Goal: Task Accomplishment & Management: Manage account settings

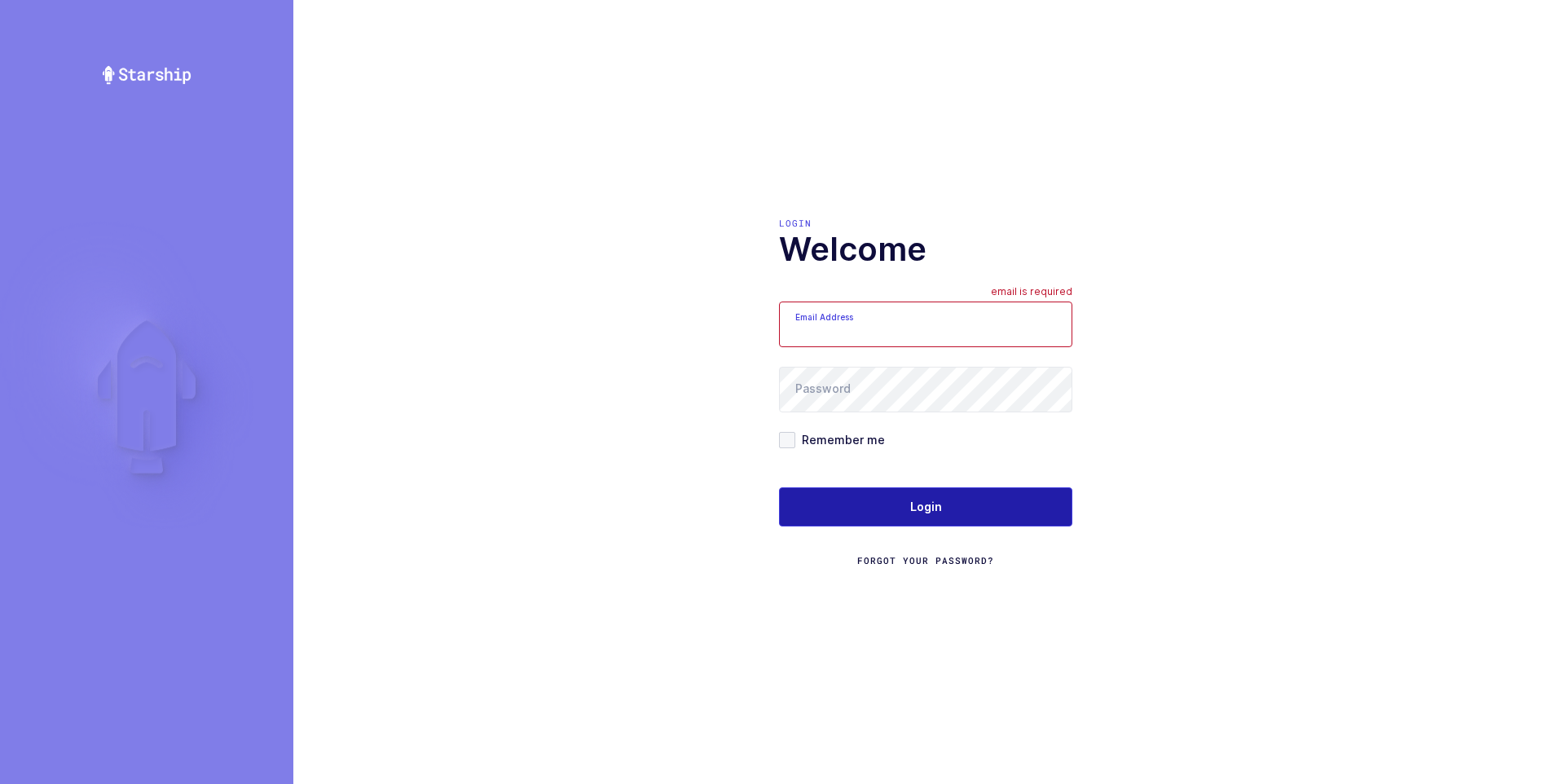
type input "[PERSON_NAME][EMAIL_ADDRESS][DOMAIN_NAME]"
click at [910, 512] on span "Login" at bounding box center [925, 507] width 32 height 16
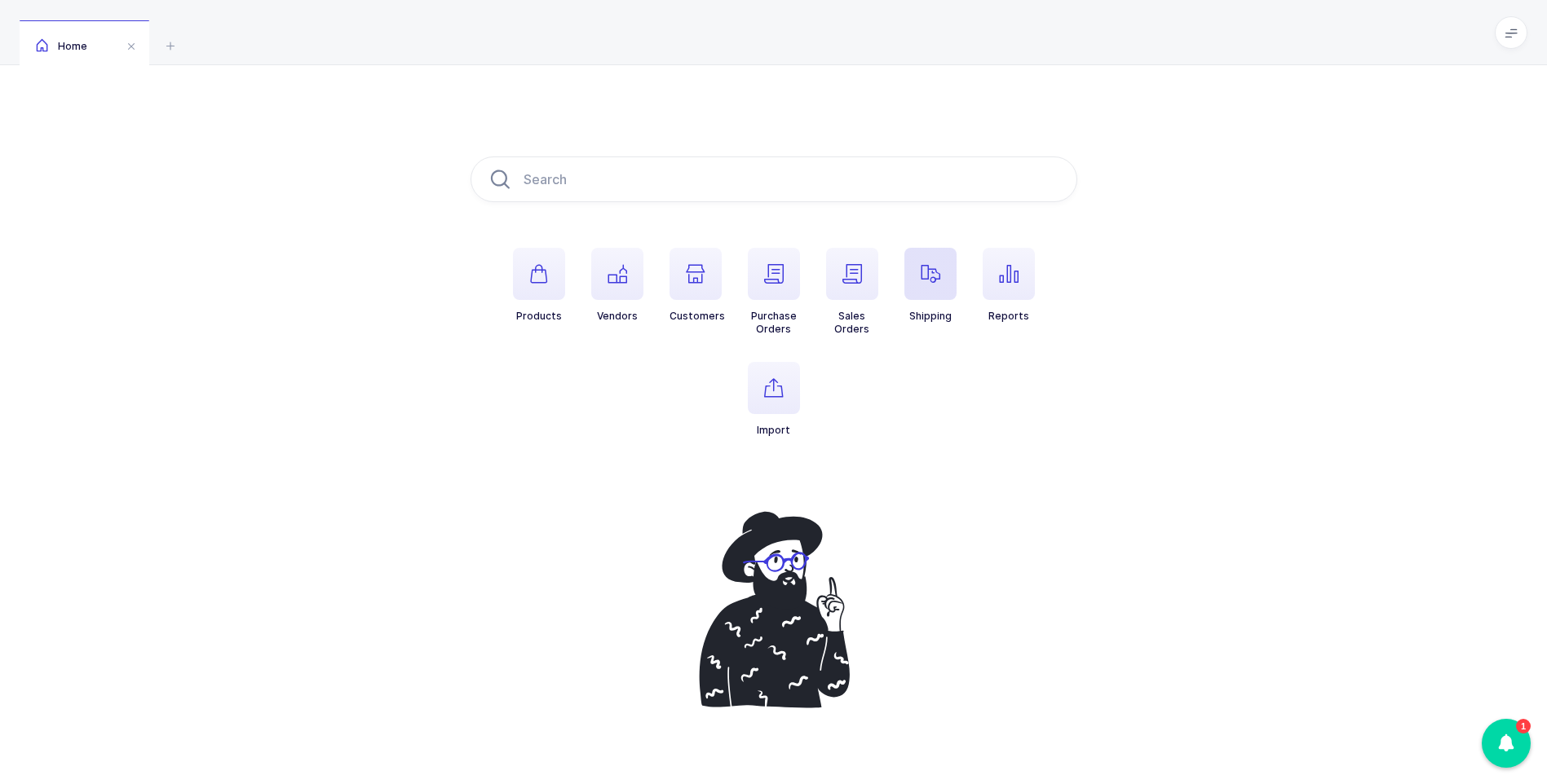
click at [923, 279] on icon "button" at bounding box center [930, 273] width 19 height 19
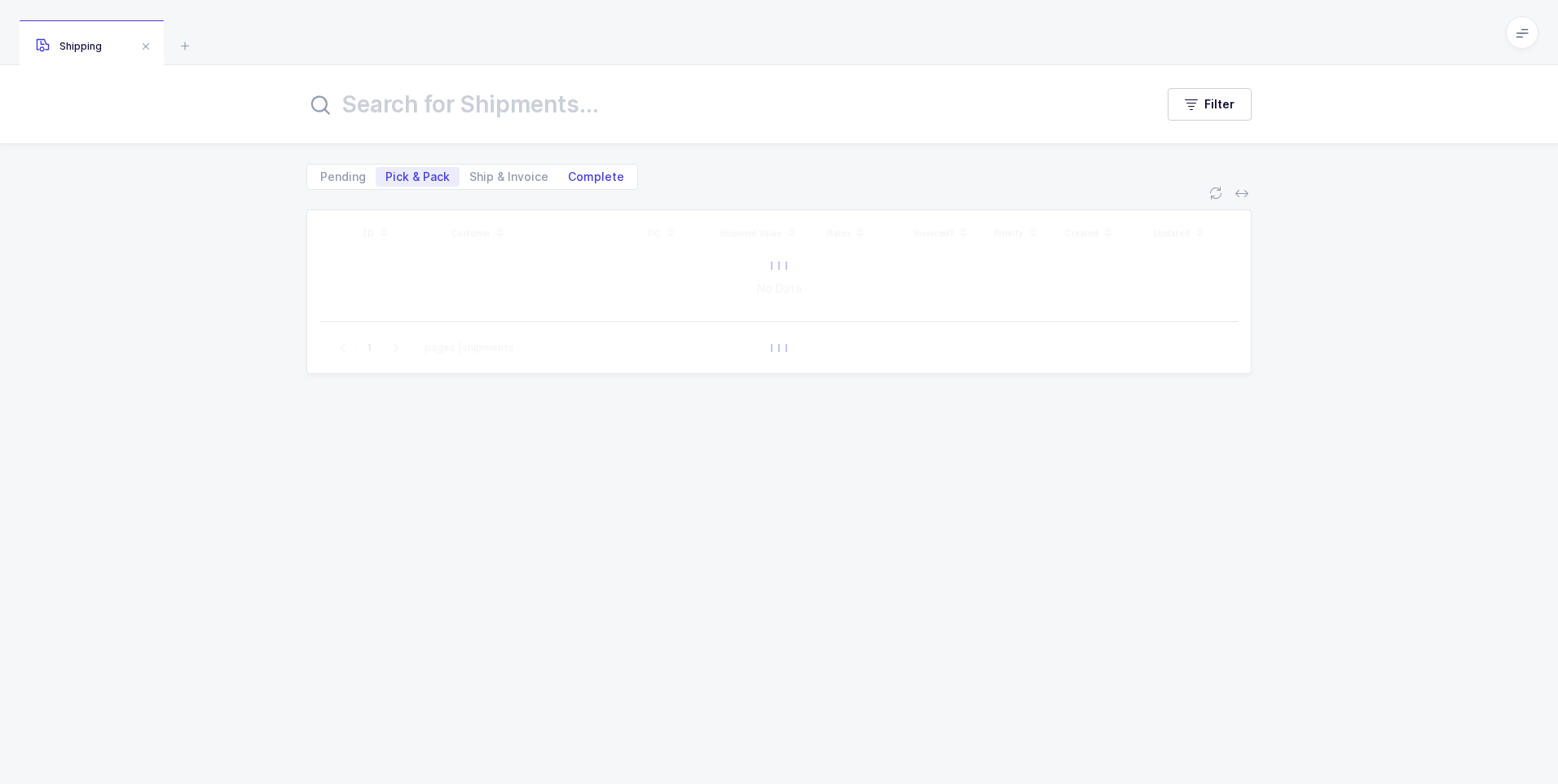
click at [610, 178] on span "Complete" at bounding box center [596, 177] width 57 height 12
click at [569, 178] on input "Complete" at bounding box center [564, 172] width 11 height 11
radio input "true"
radio input "false"
click at [498, 93] on input "text" at bounding box center [721, 104] width 829 height 39
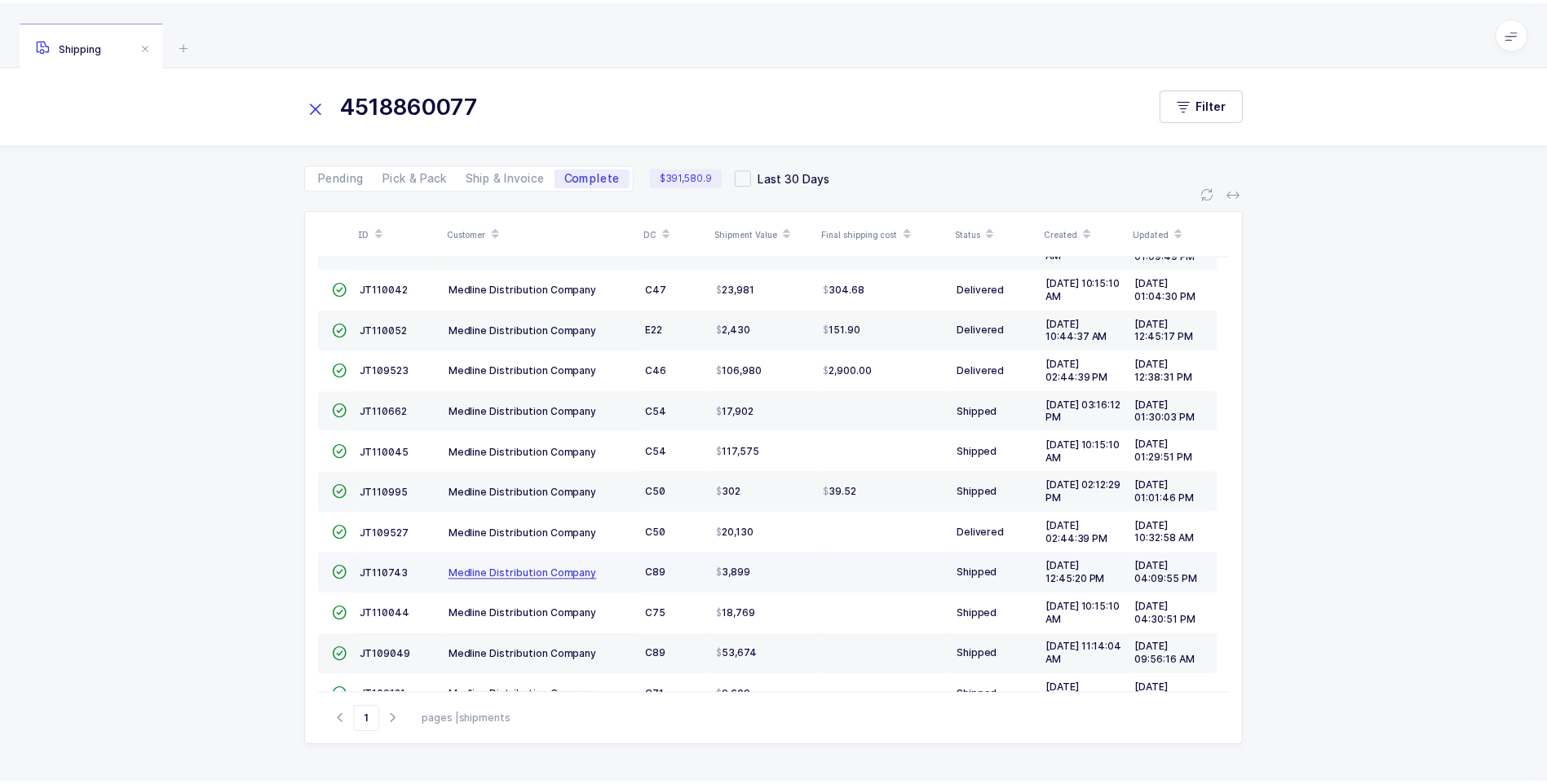
scroll to position [118, 0]
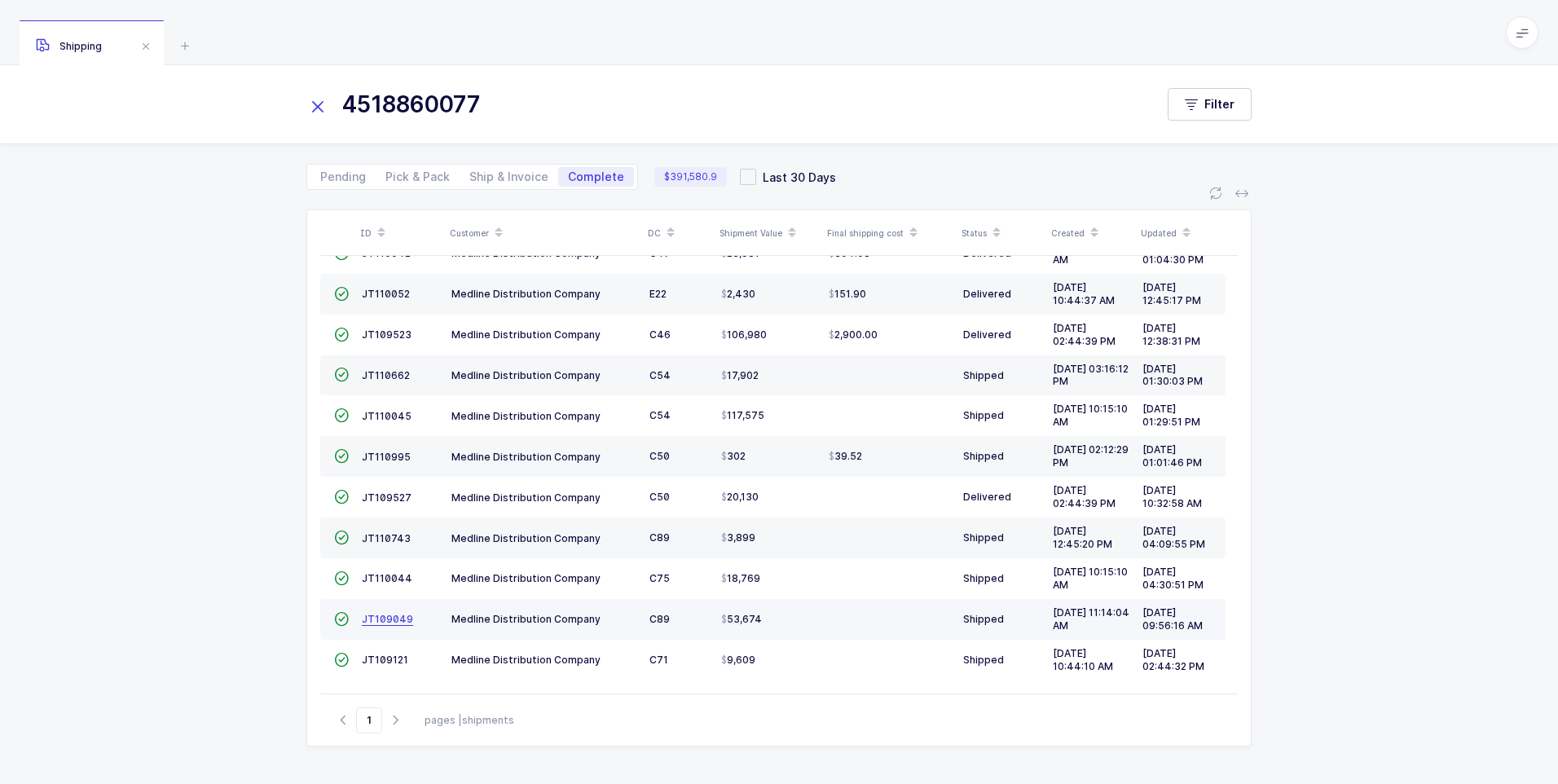
type input "4518860077"
click at [370, 622] on span "JT109049" at bounding box center [387, 618] width 51 height 12
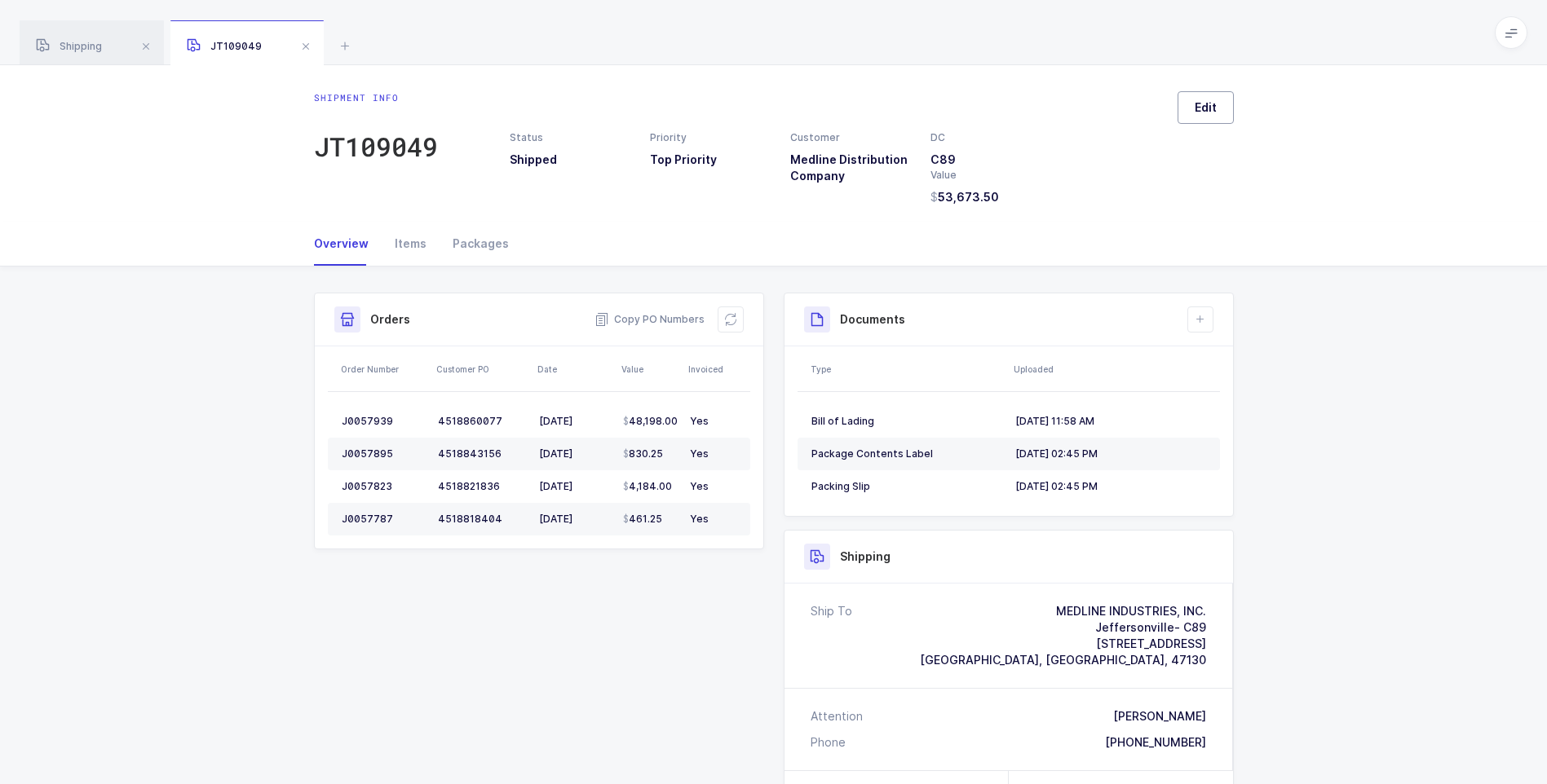
click at [1199, 113] on span "Edit" at bounding box center [1205, 108] width 22 height 16
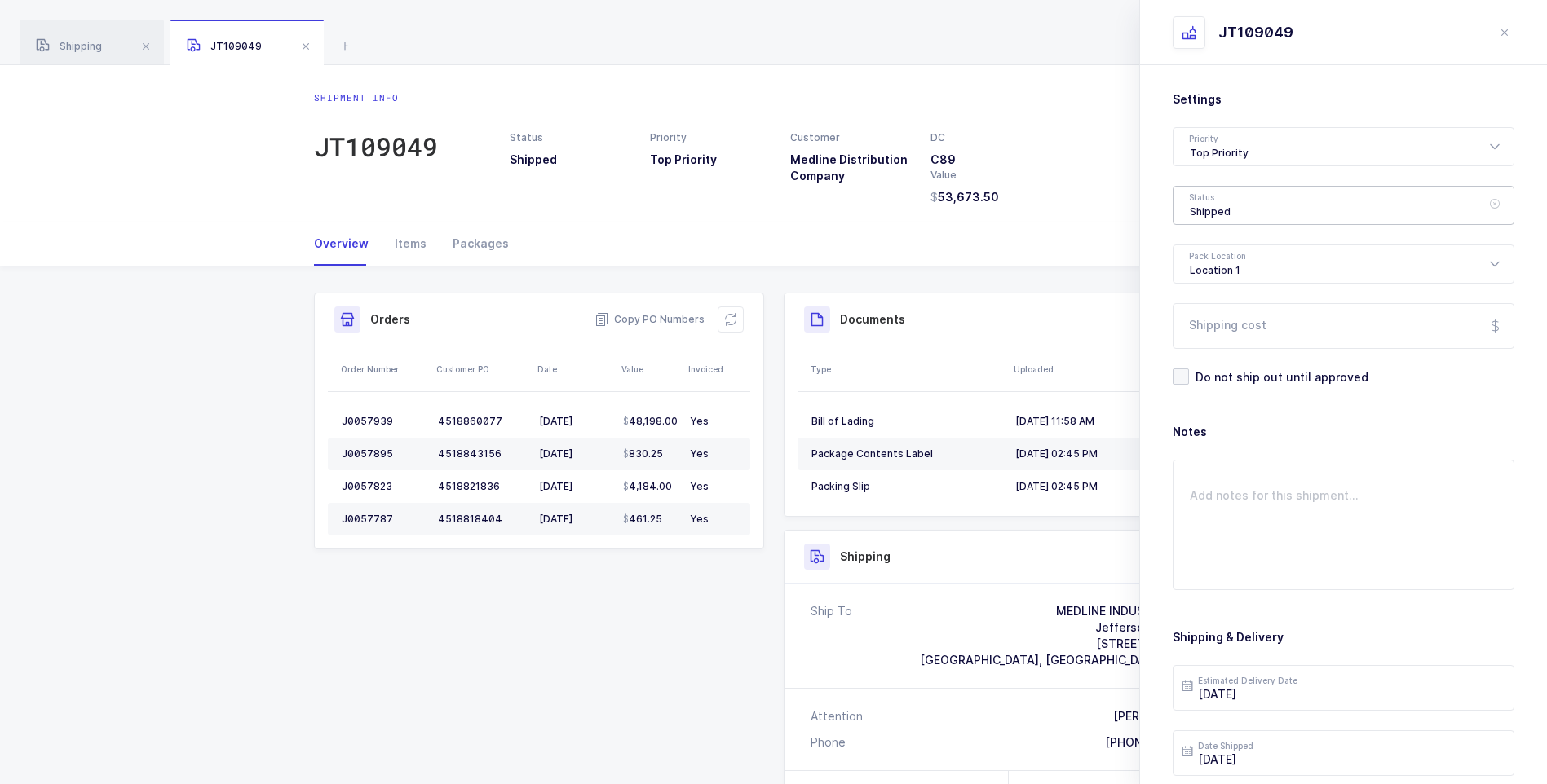
click at [1219, 213] on div "Shipped" at bounding box center [1343, 205] width 342 height 39
click at [1213, 354] on span "Delivered" at bounding box center [1217, 355] width 55 height 14
type input "Delivered"
click at [1231, 329] on input "Shipping cost" at bounding box center [1343, 326] width 342 height 46
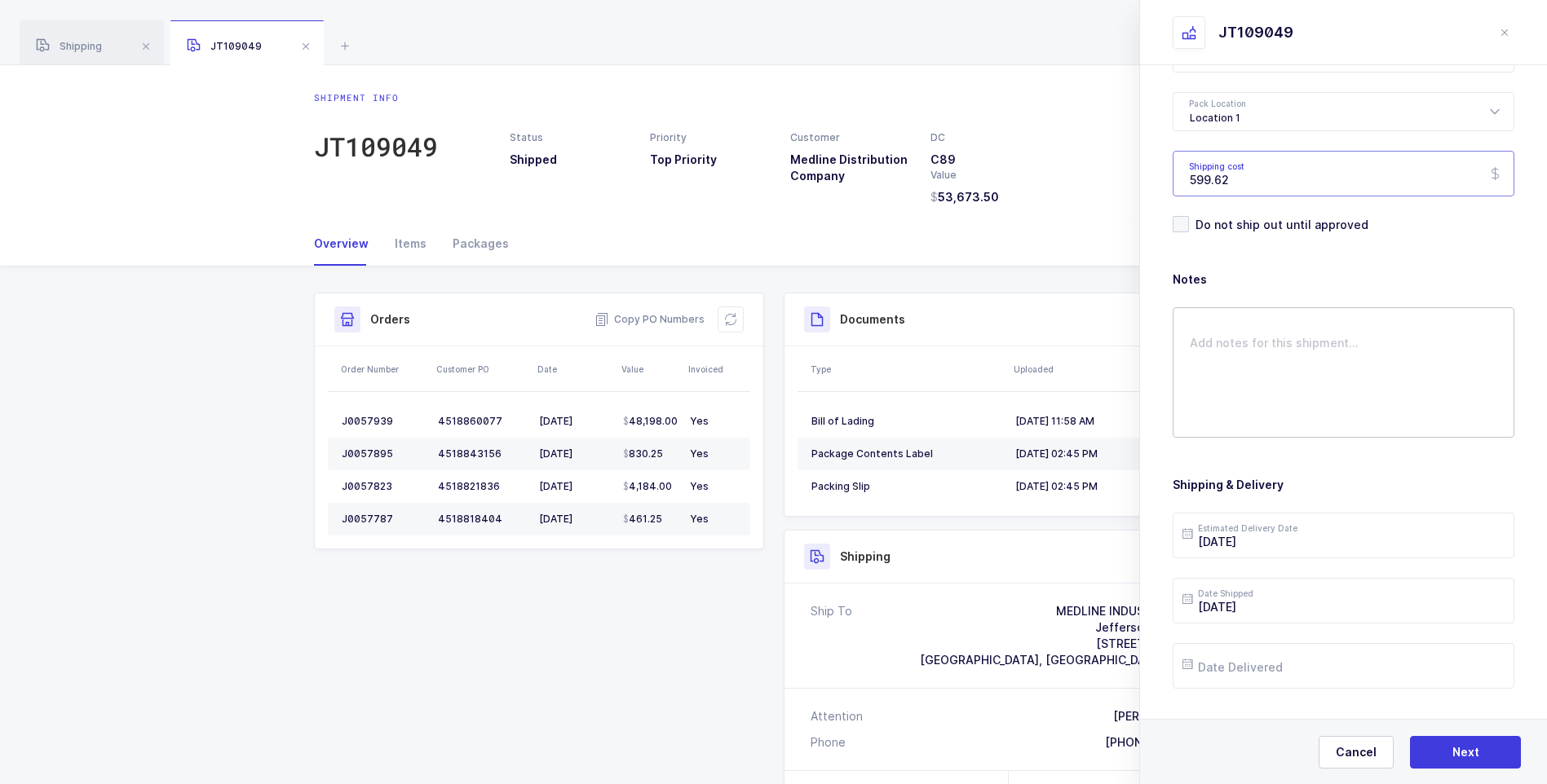
scroll to position [187, 0]
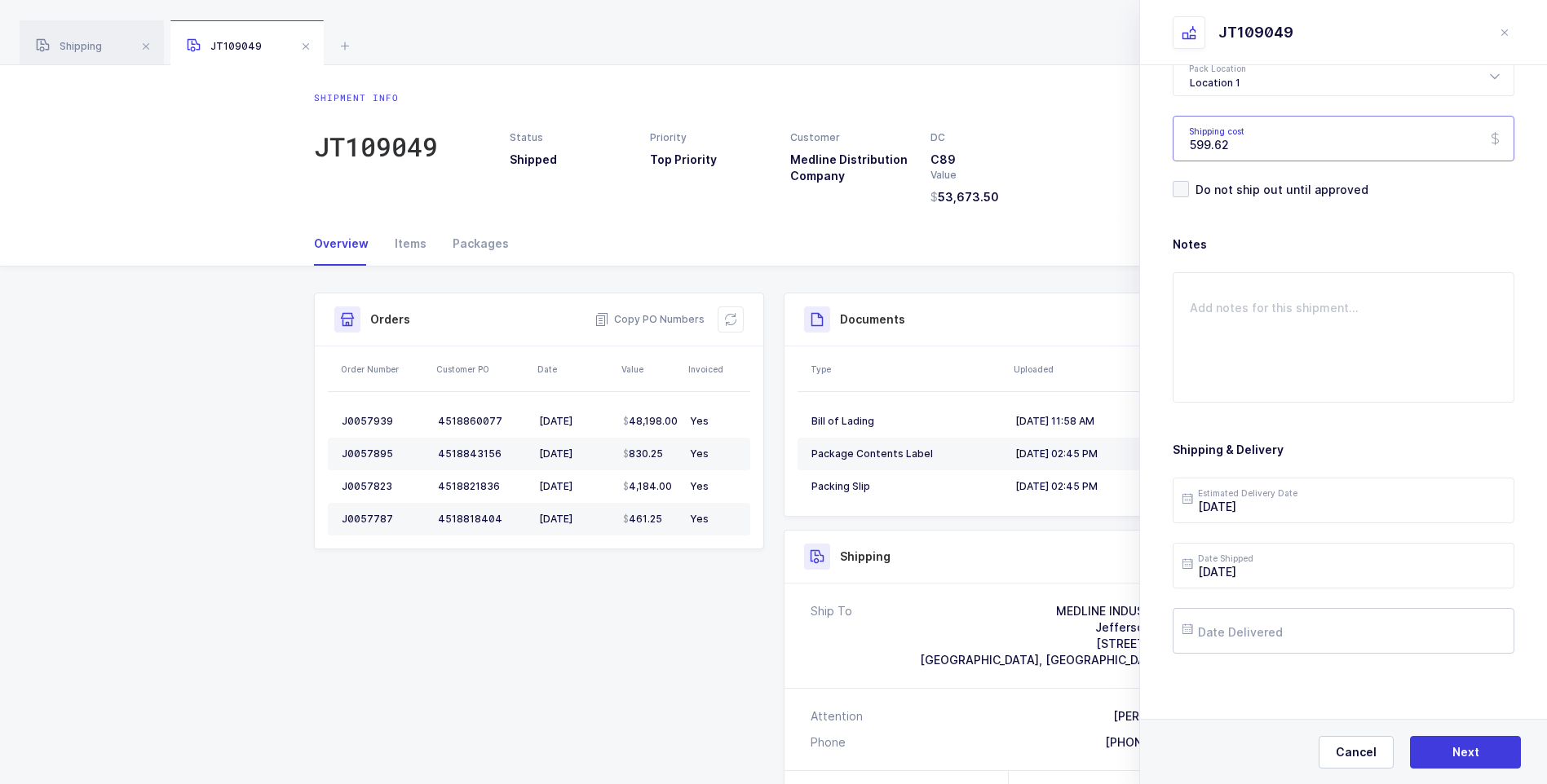
type input "599.62"
click at [1255, 630] on input "text" at bounding box center [1343, 631] width 342 height 46
click at [1268, 476] on span "12" at bounding box center [1269, 476] width 19 height 19
type input "[DATE]"
click at [1458, 748] on span "Next" at bounding box center [1465, 752] width 26 height 16
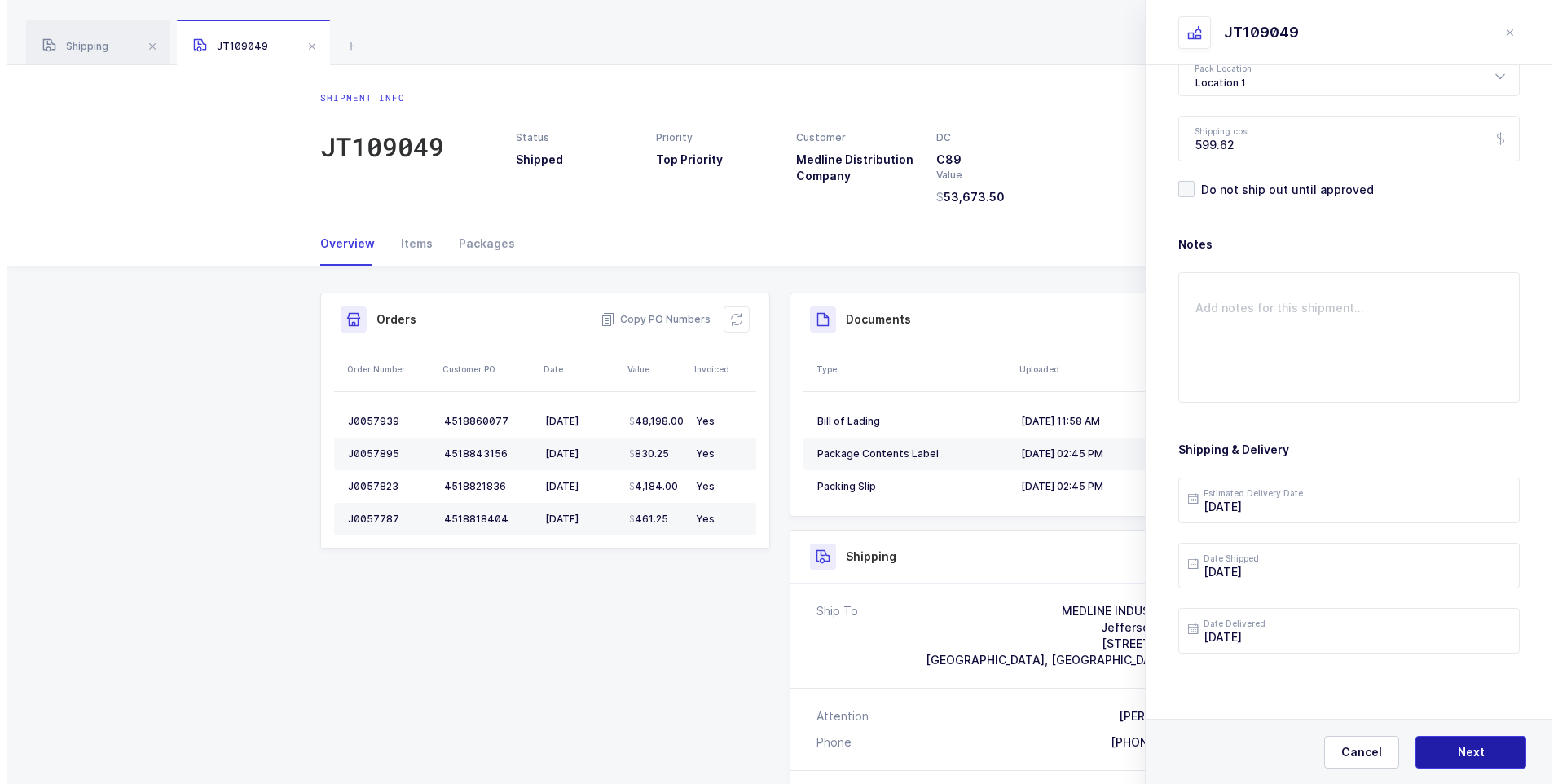
scroll to position [0, 0]
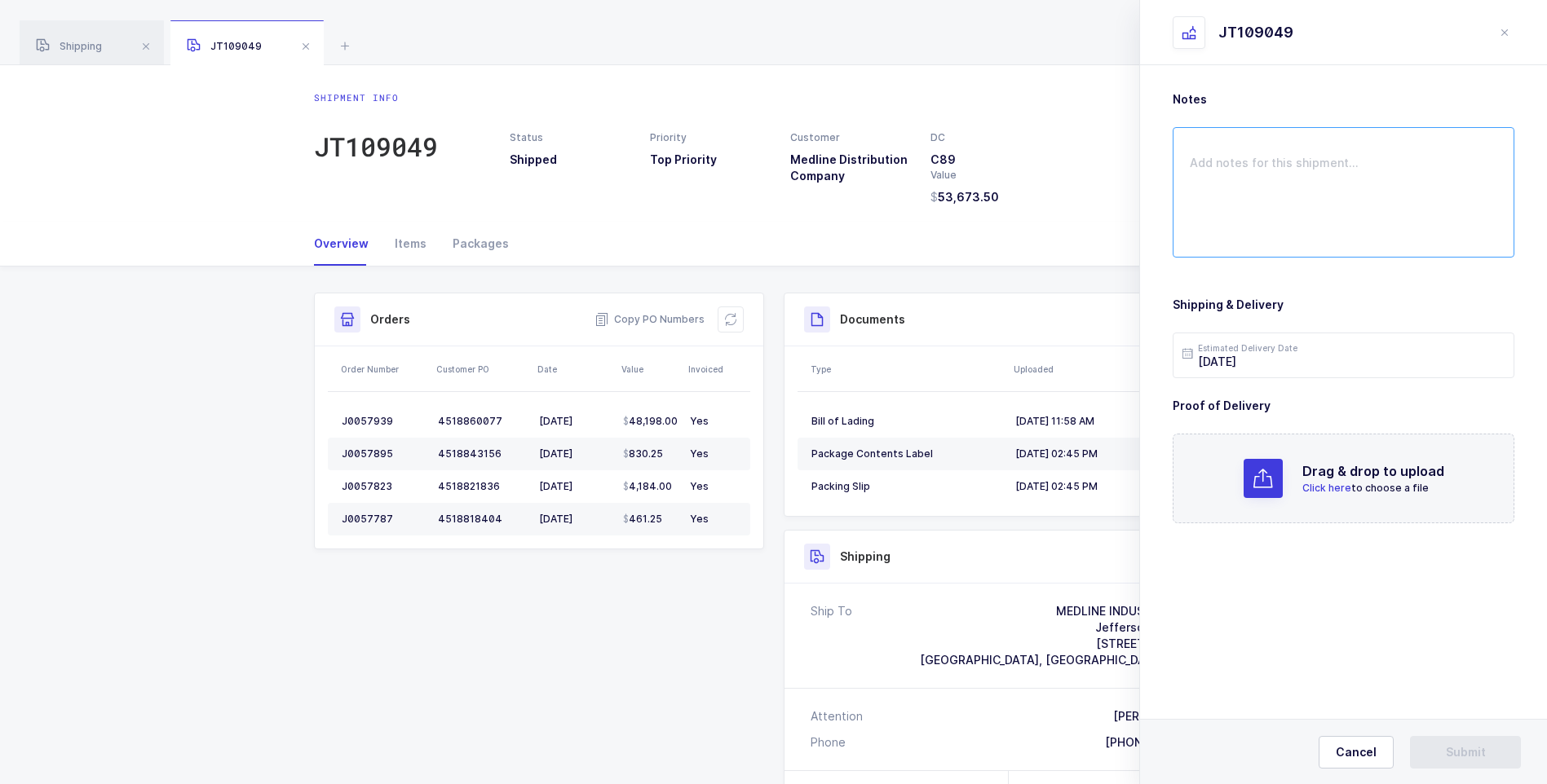
click at [1202, 162] on textarea at bounding box center [1343, 192] width 342 height 131
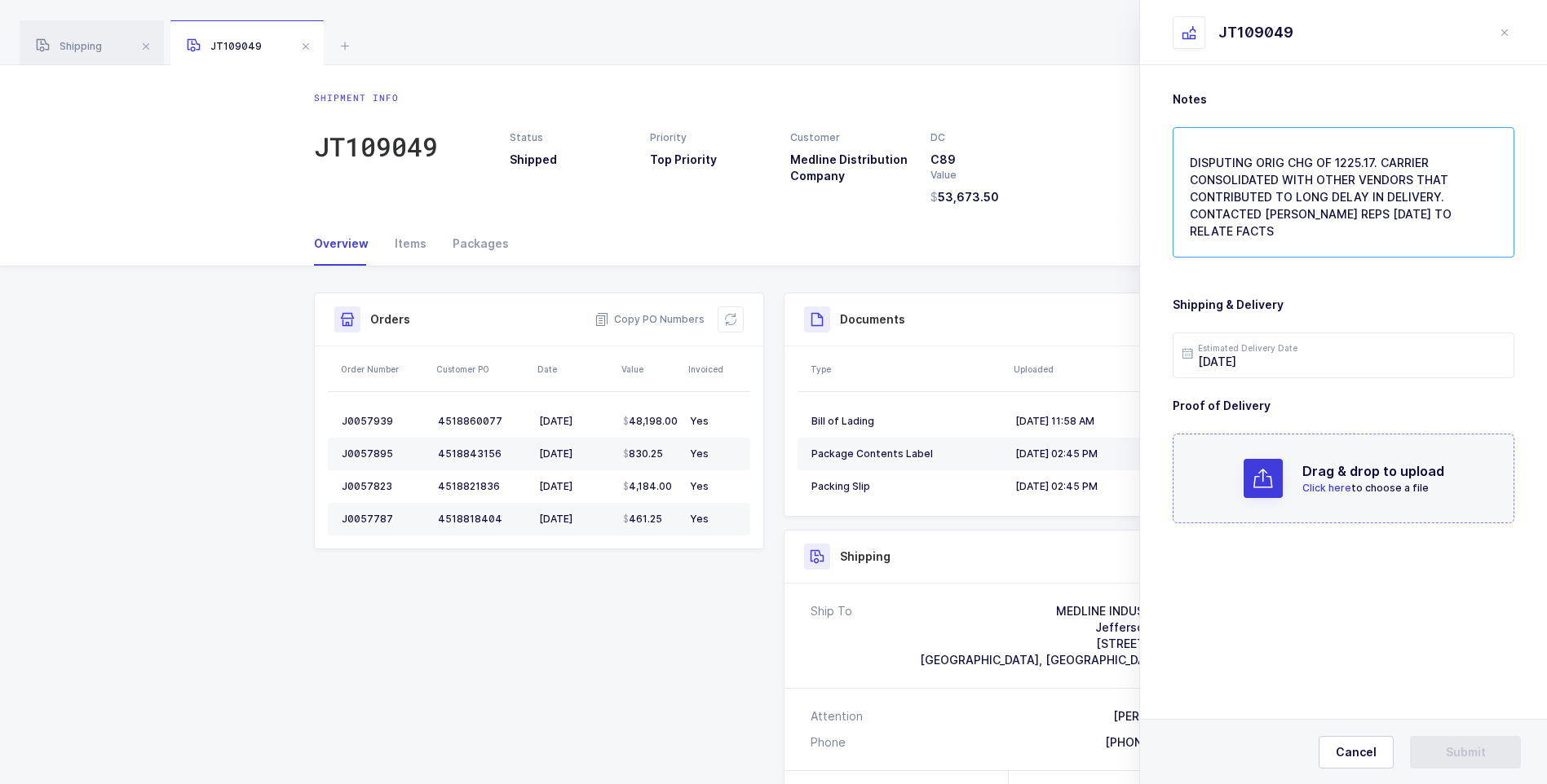
type textarea "DISPUTING ORIG CHG OF 1225.17. CARRIER CONSOLIDATED WITH OTHER VENDORS THAT CON…"
click at [1313, 487] on span "Click here" at bounding box center [1327, 487] width 49 height 12
click at [1454, 753] on span "Submit" at bounding box center [1466, 752] width 40 height 16
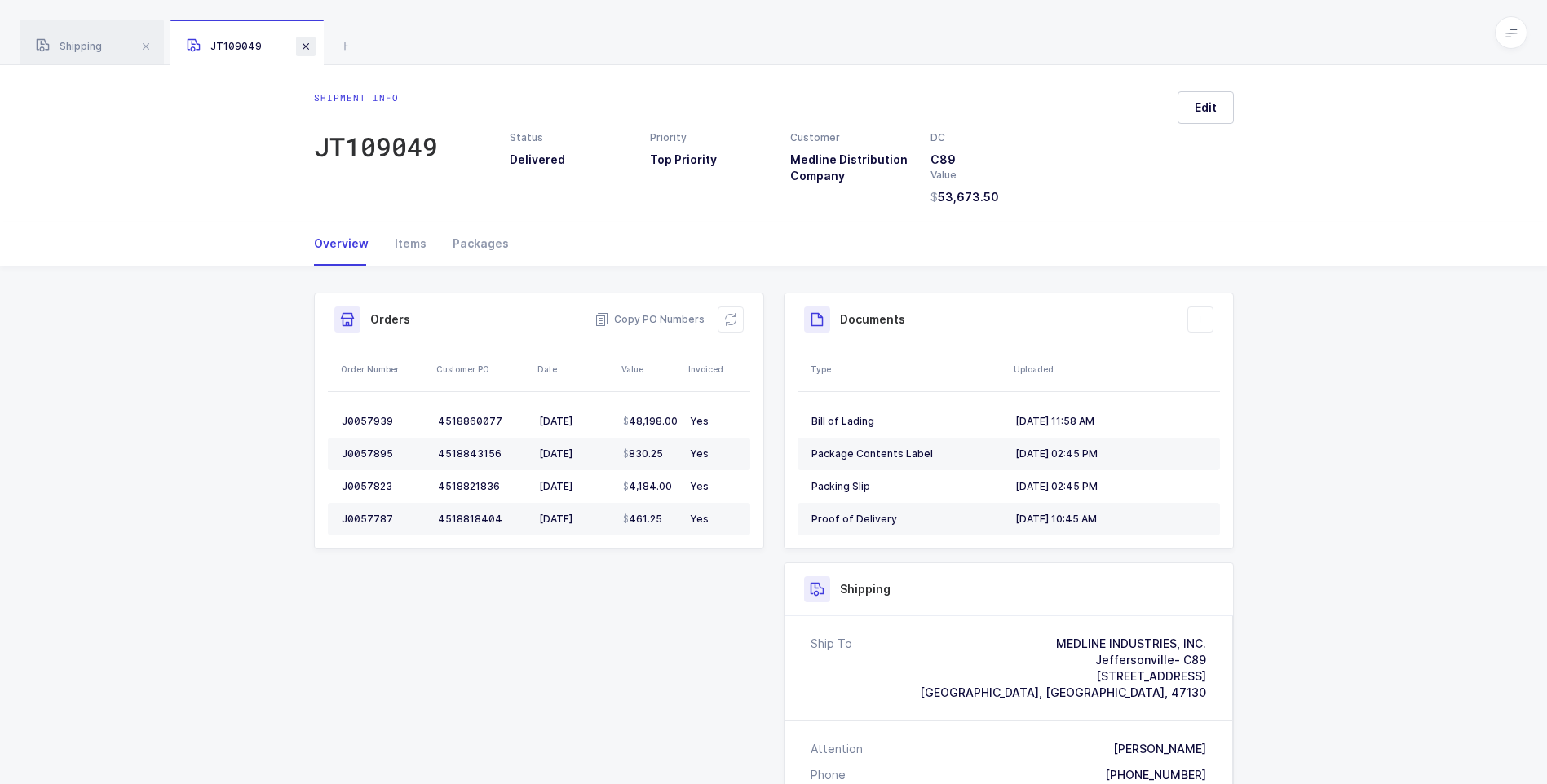
click at [309, 49] on span at bounding box center [305, 46] width 19 height 19
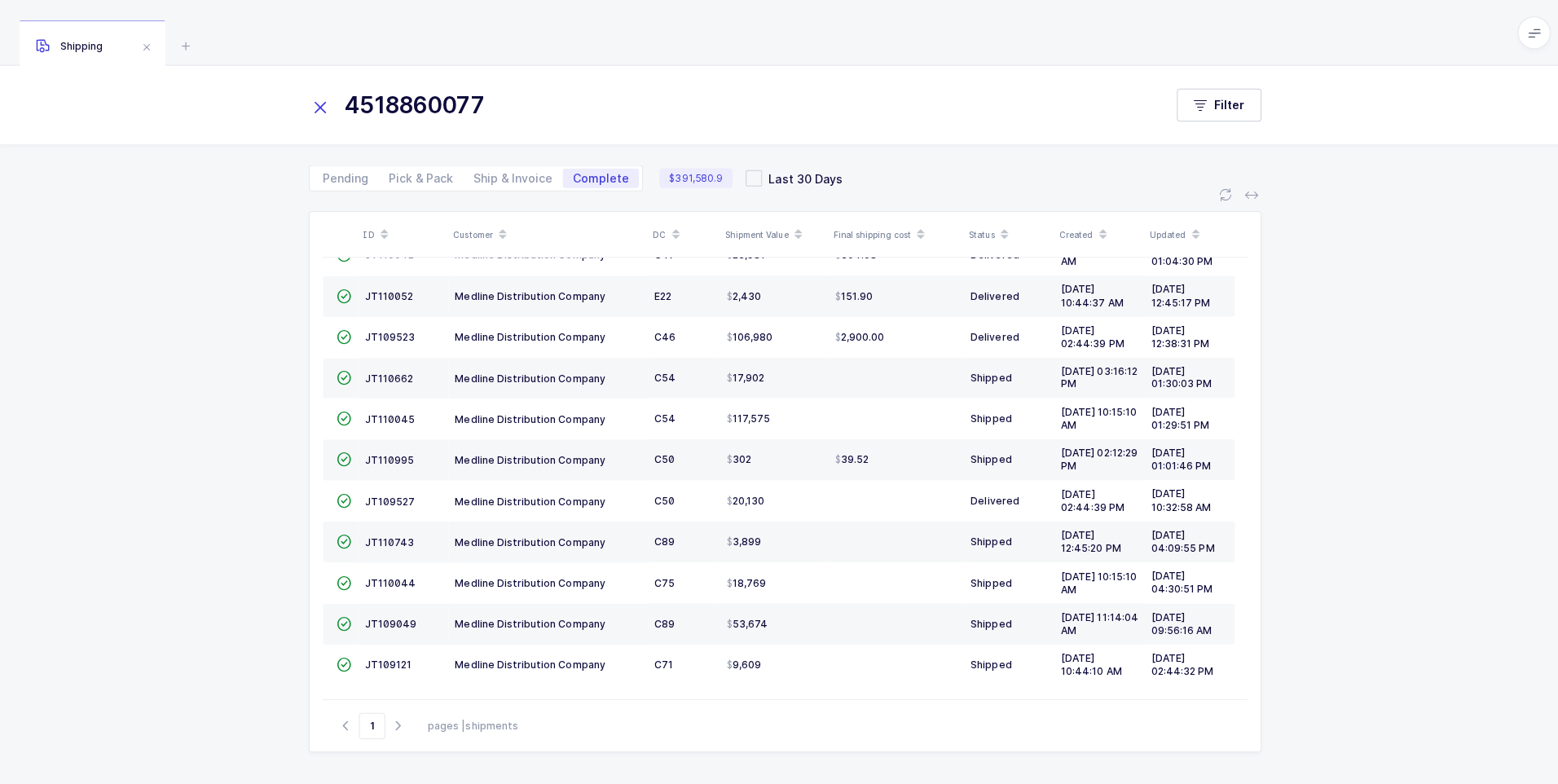
scroll to position [72, 0]
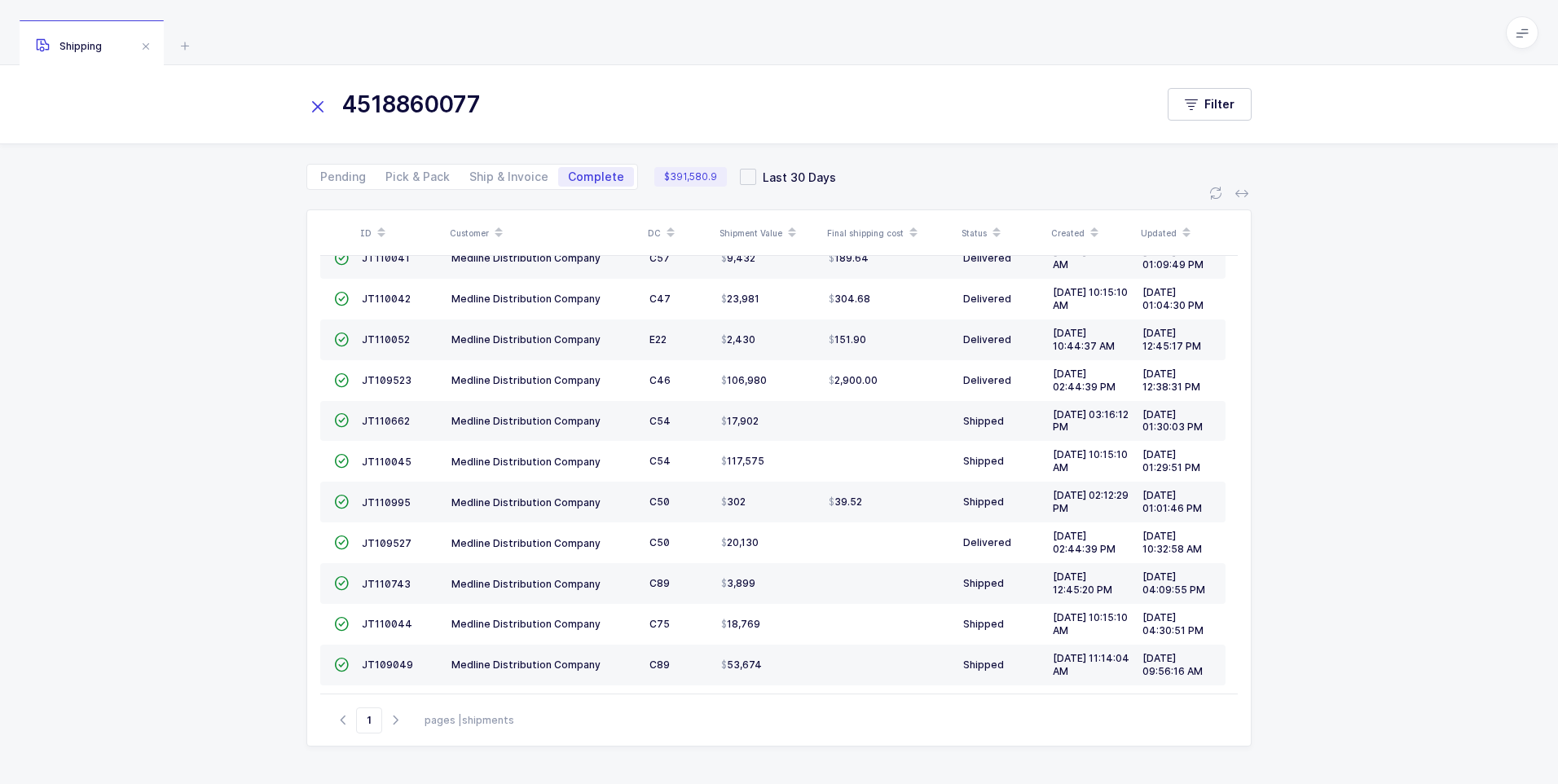
click at [319, 103] on icon at bounding box center [318, 106] width 23 height 23
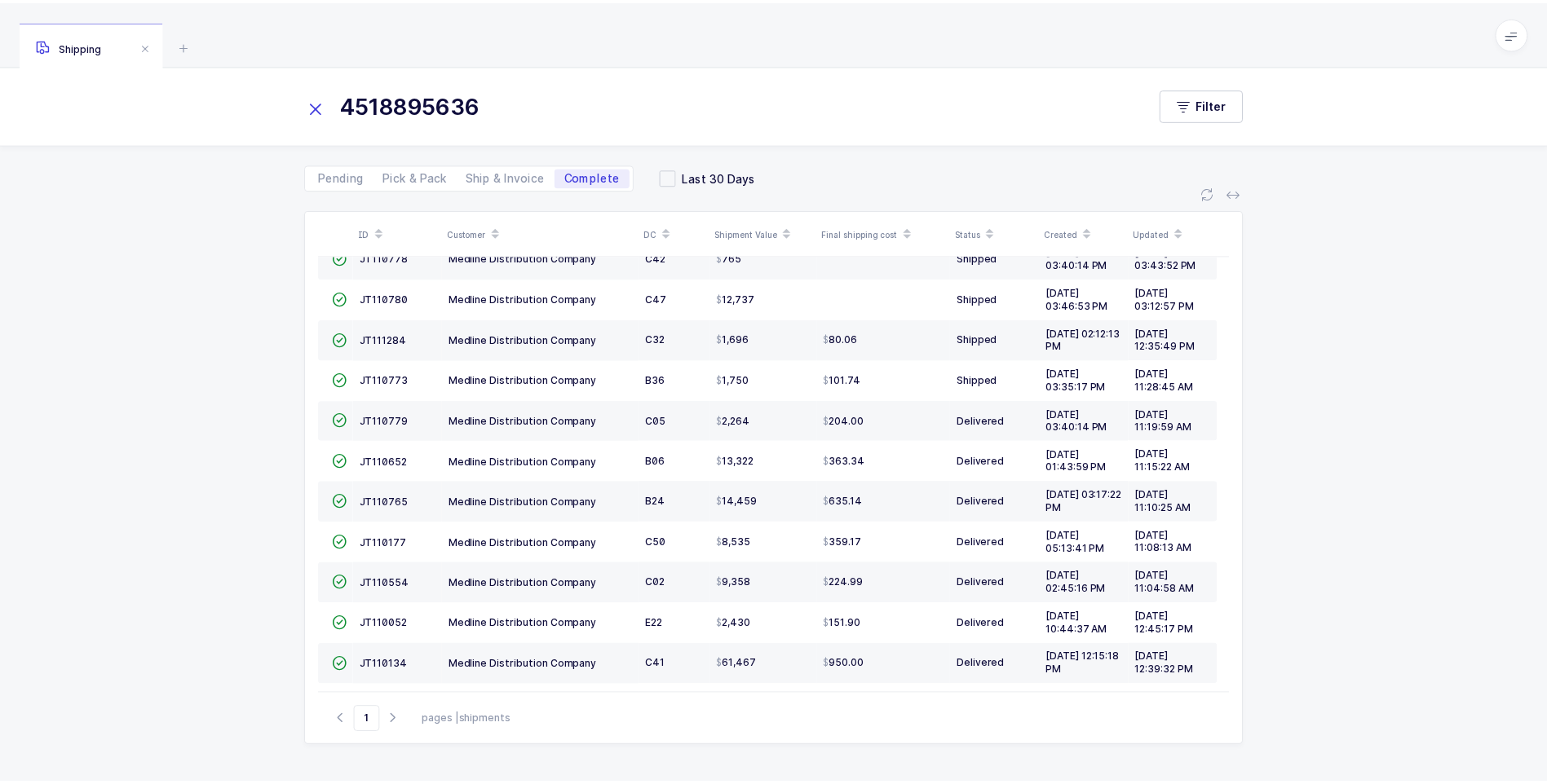
scroll to position [0, 0]
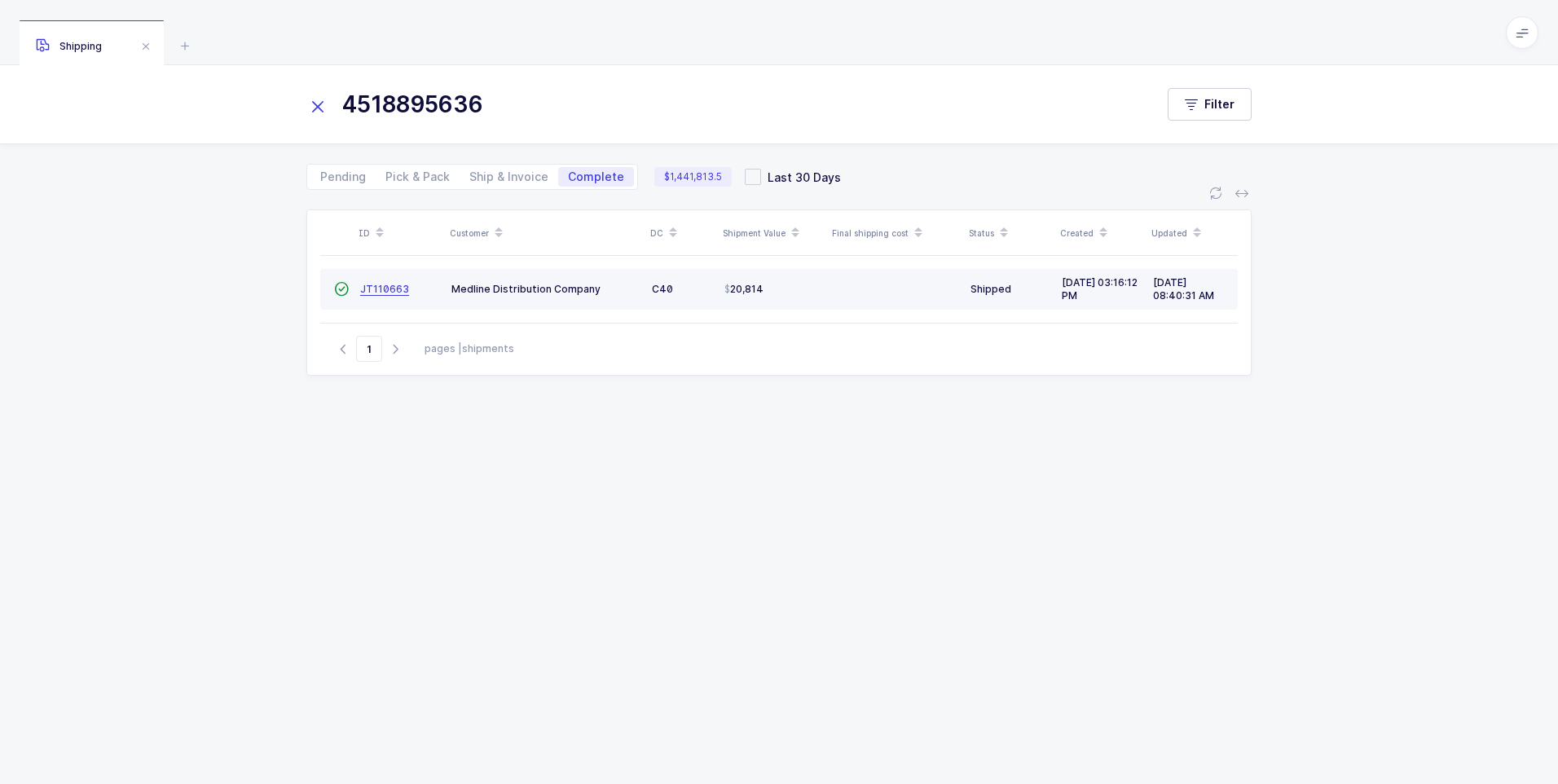
type input "4518895636"
click at [392, 286] on span "JT110663" at bounding box center [385, 288] width 49 height 12
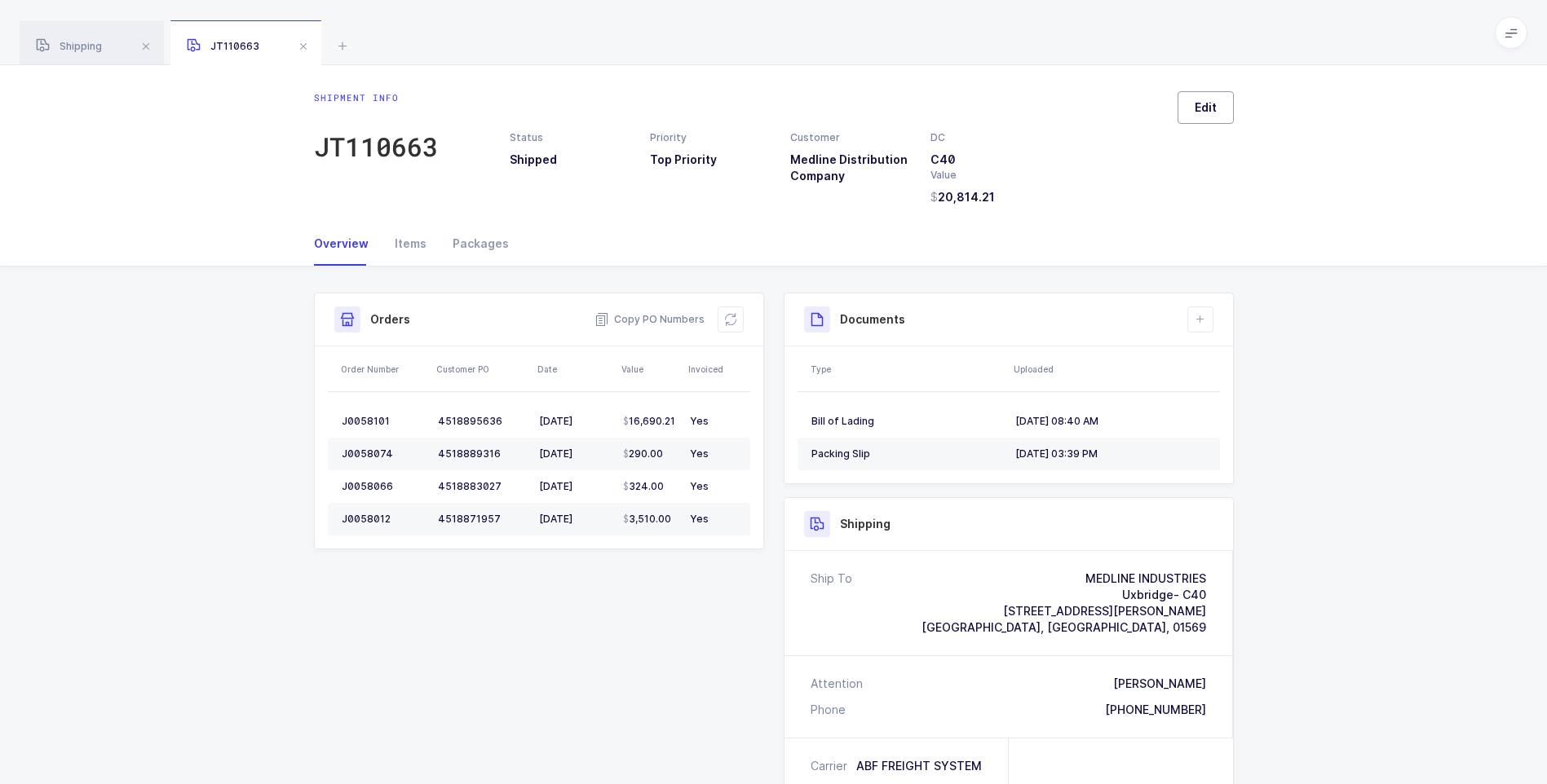
click at [1205, 113] on span "Edit" at bounding box center [1205, 108] width 22 height 16
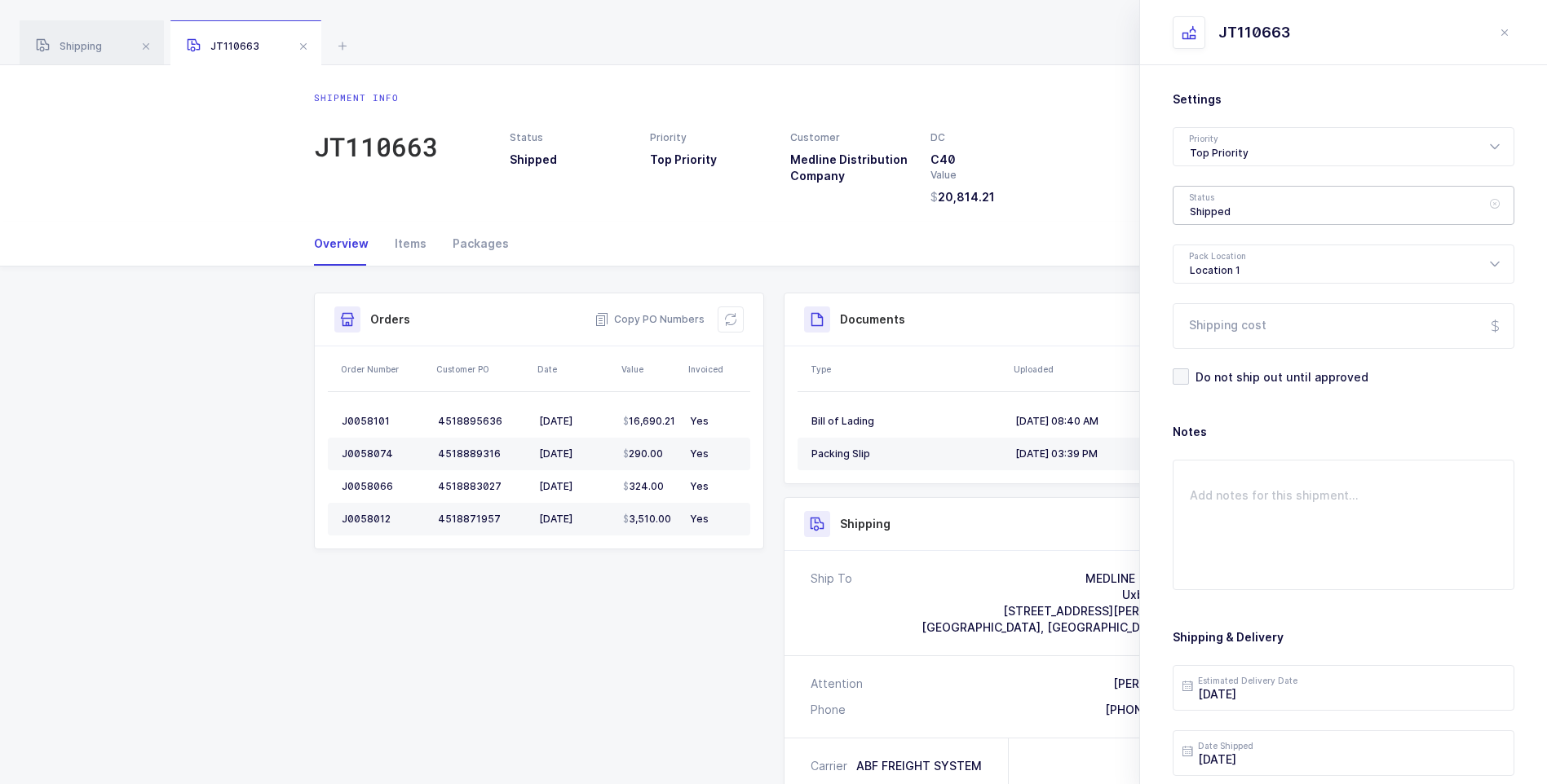
click at [1210, 214] on div "Shipped" at bounding box center [1343, 205] width 342 height 39
click at [1205, 356] on span "Delivered" at bounding box center [1217, 355] width 55 height 14
type input "Delivered"
click at [1237, 333] on input "Shipping cost" at bounding box center [1343, 326] width 342 height 46
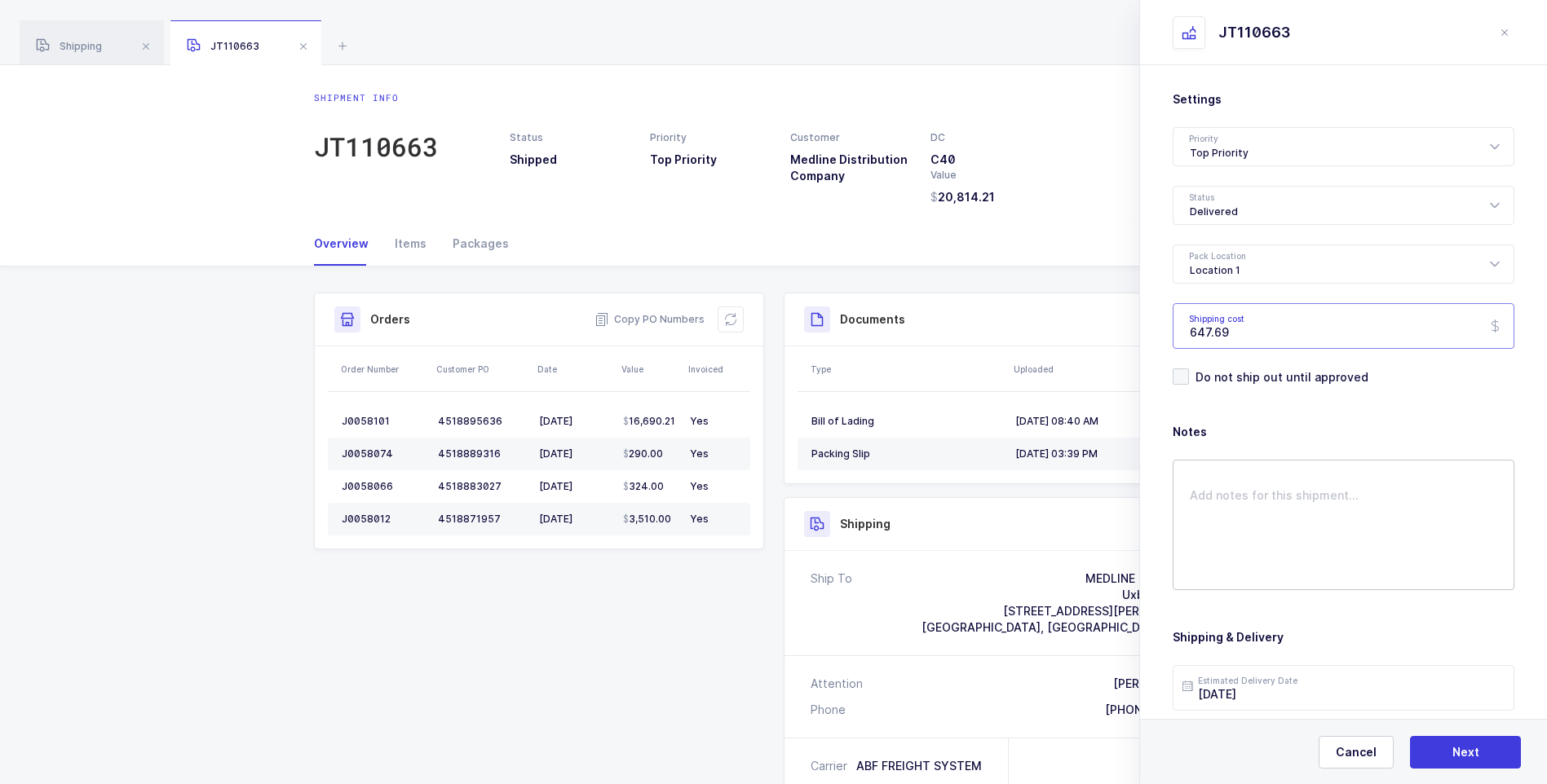
type input "647.69"
click at [1268, 476] on textarea at bounding box center [1343, 525] width 342 height 131
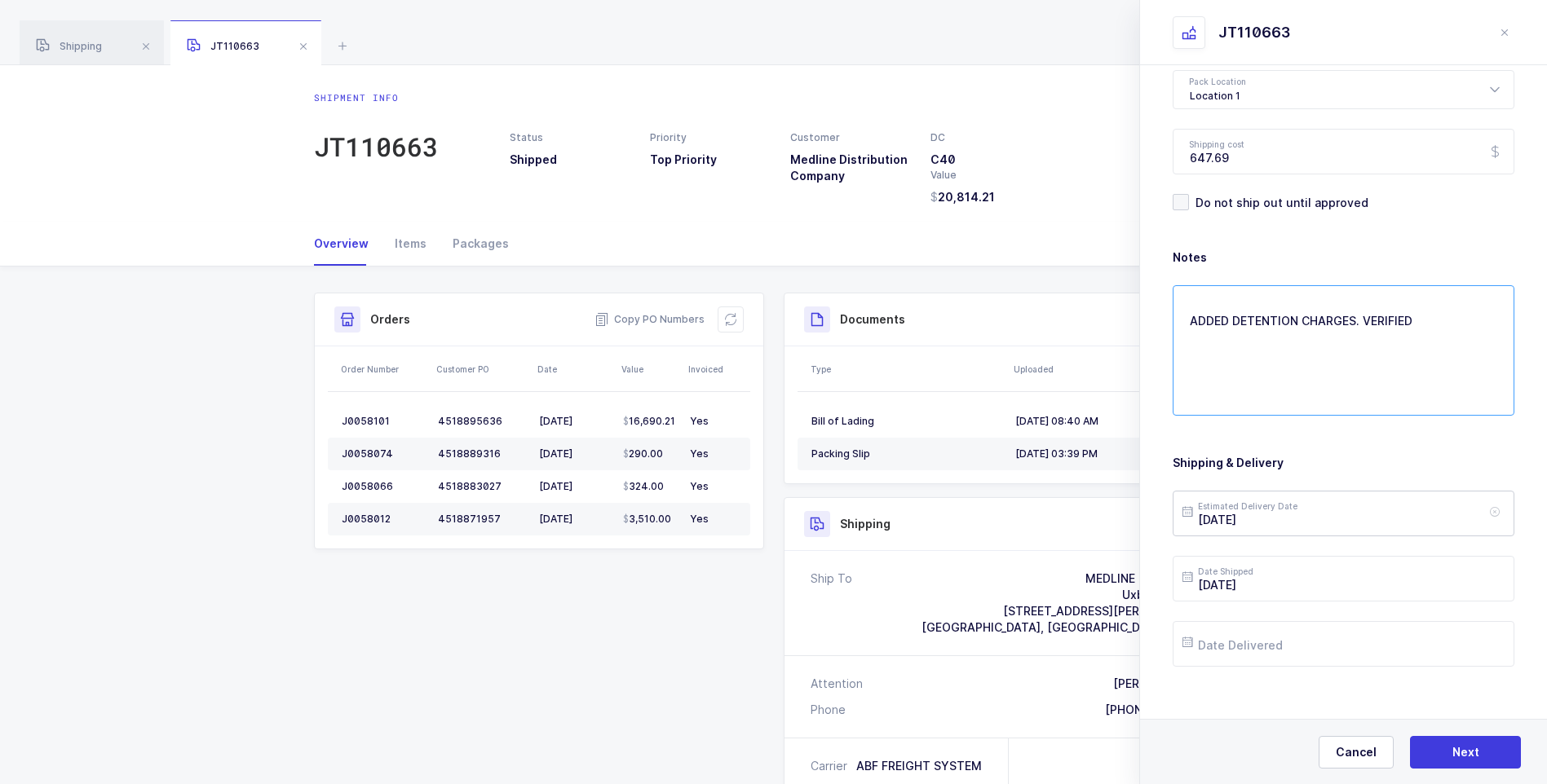
scroll to position [187, 0]
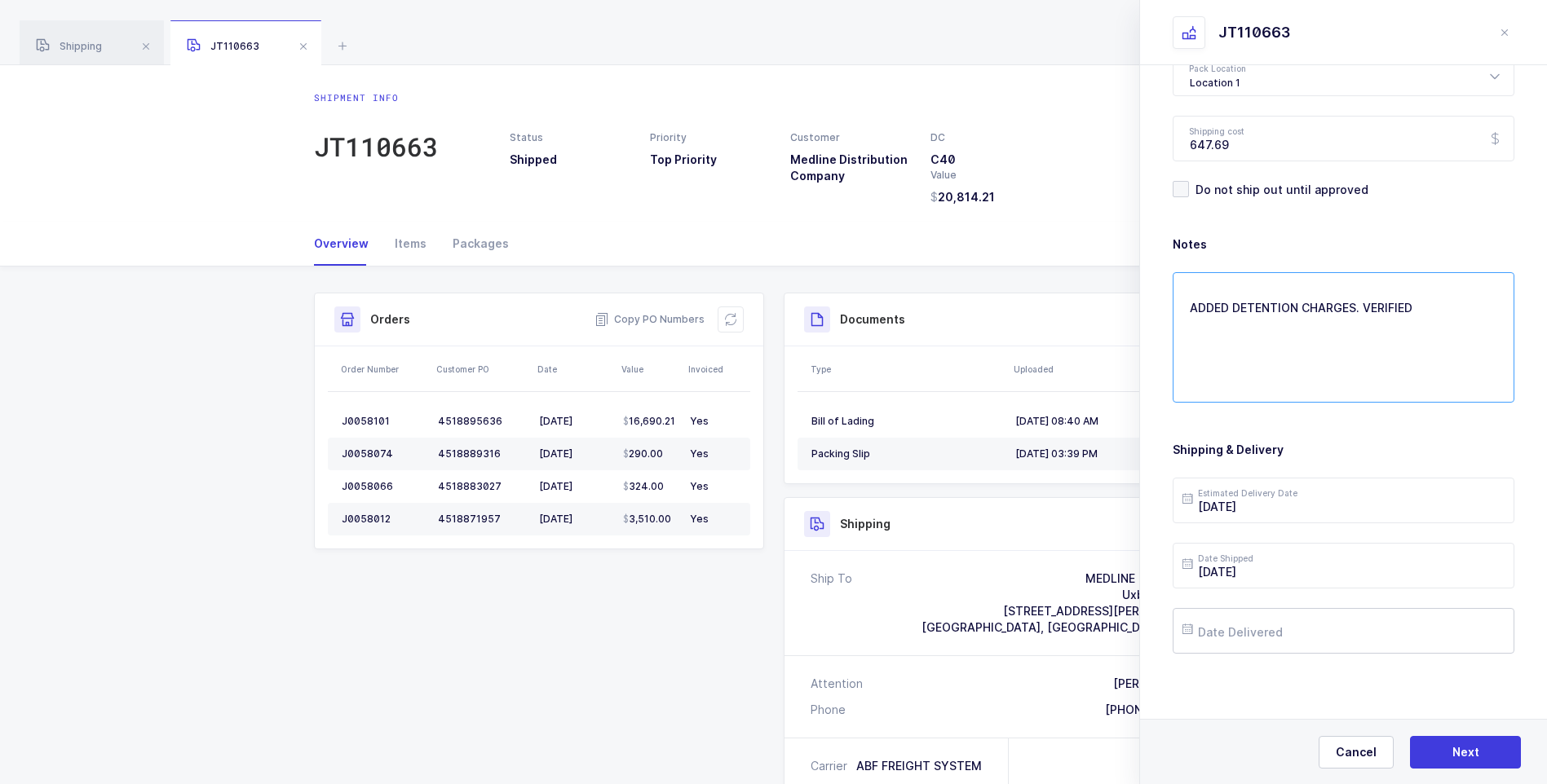
type textarea "ADDED DETENTION CHARGES. VERIFIED"
click at [1279, 628] on input "text" at bounding box center [1343, 631] width 342 height 46
click at [1275, 475] on span "12" at bounding box center [1269, 476] width 19 height 19
type input "[DATE]"
click at [1460, 752] on span "Next" at bounding box center [1465, 752] width 26 height 16
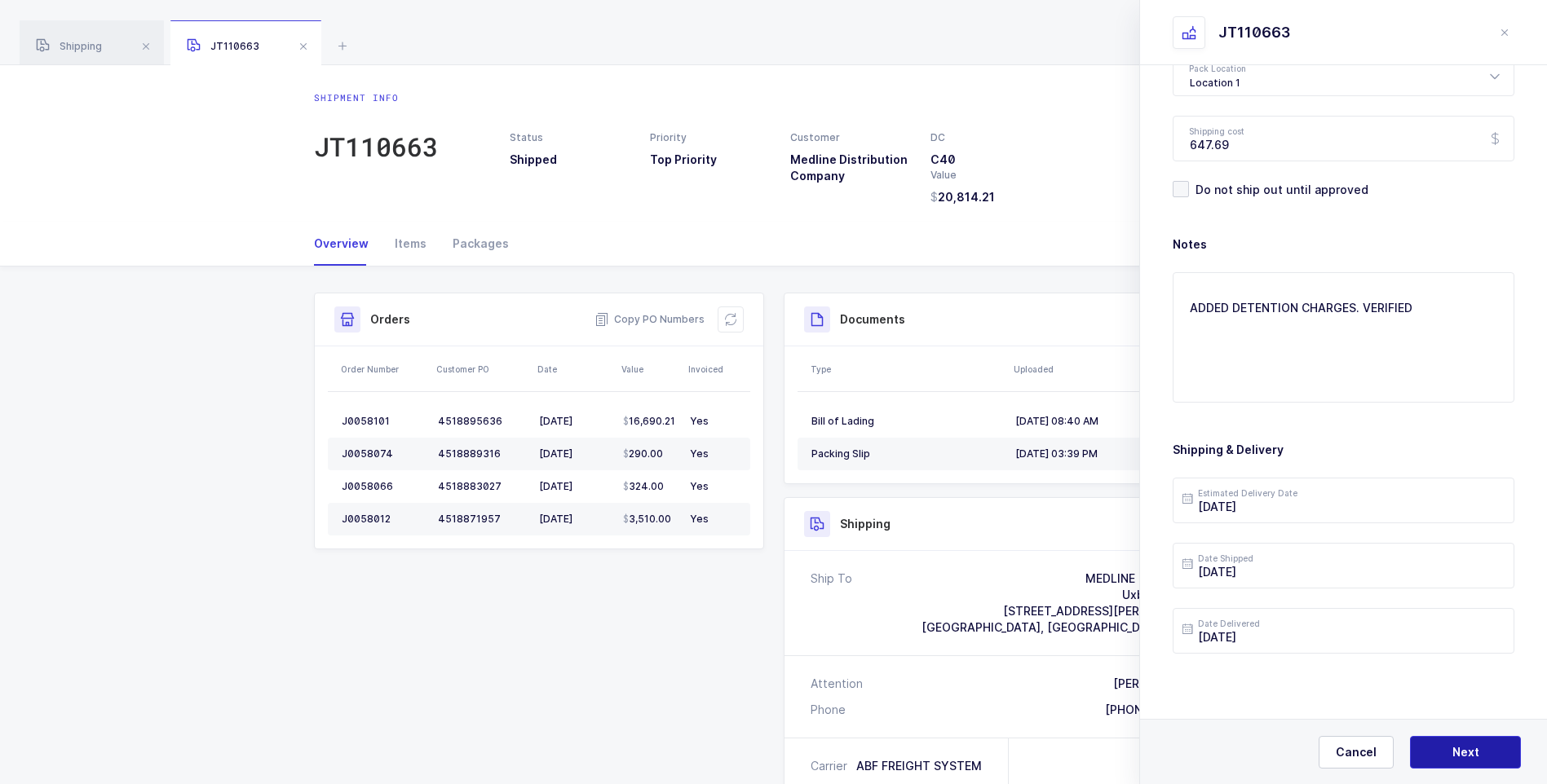
scroll to position [0, 0]
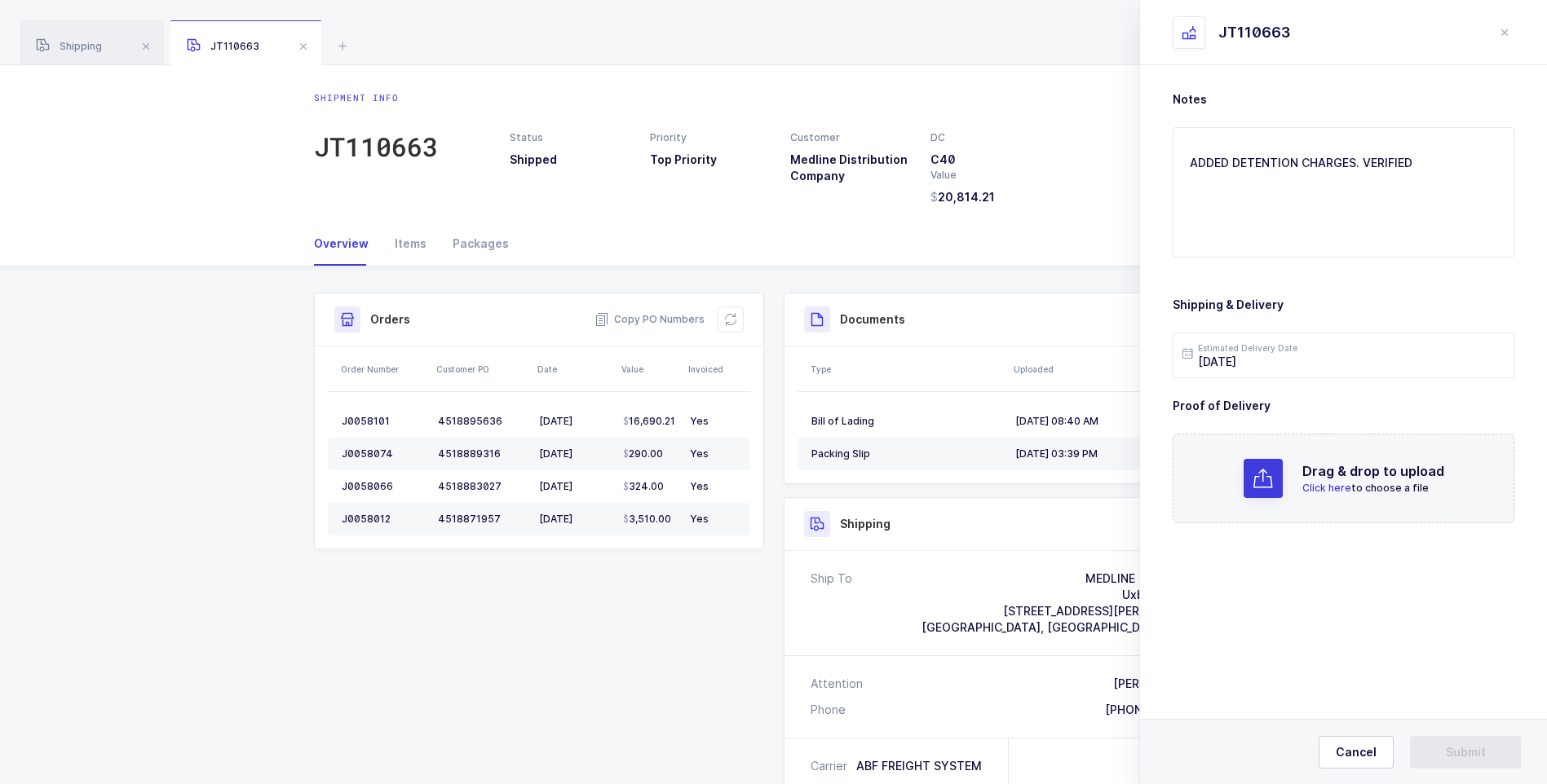
click at [1324, 487] on span "Click here" at bounding box center [1327, 487] width 49 height 12
click at [1444, 753] on button "Submit" at bounding box center [1465, 752] width 110 height 33
